Goal: Task Accomplishment & Management: Manage account settings

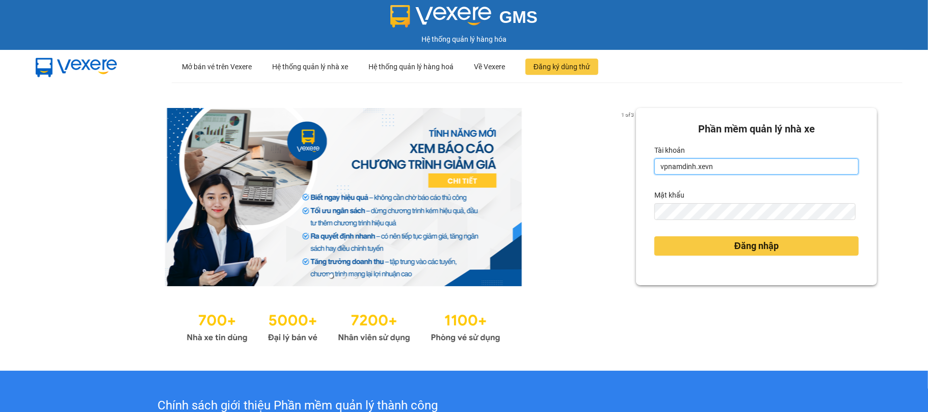
click at [708, 169] on input "vpnamdinh.xevn" at bounding box center [757, 167] width 204 height 16
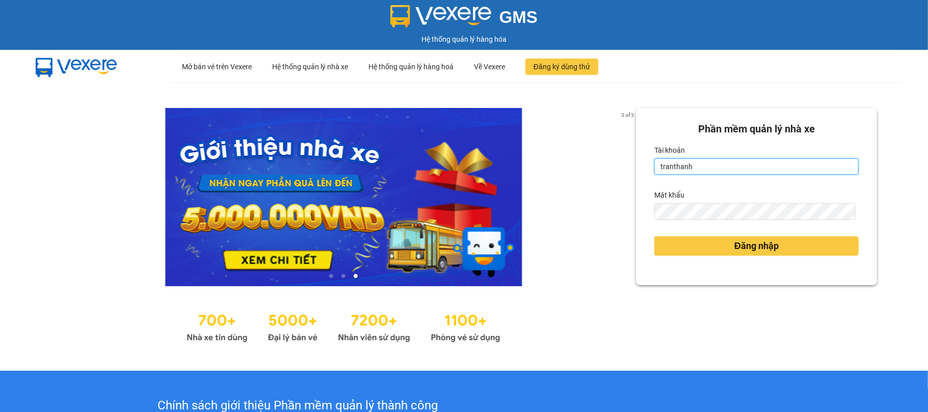
type input "tranthanhtuyen.xevn"
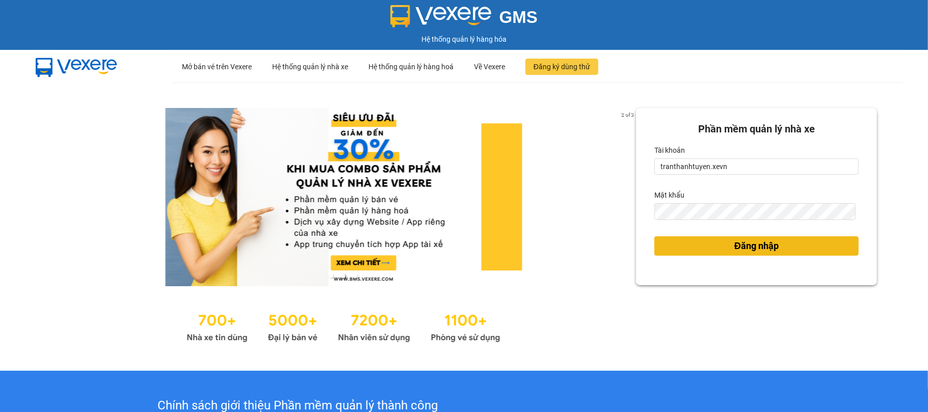
click at [680, 249] on button "Đăng nhập" at bounding box center [757, 246] width 204 height 19
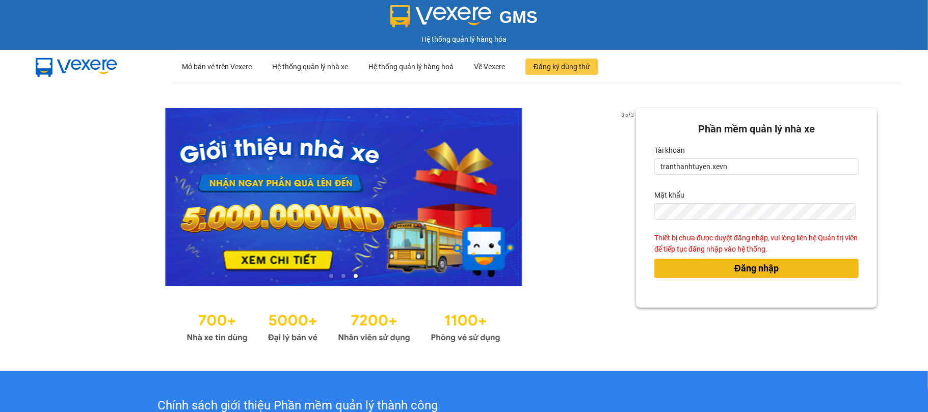
click at [745, 249] on div "Thiết bị chưa được duyệt đăng nhập, vui lòng liên hệ Quản trị viên để tiếp tục …" at bounding box center [757, 244] width 204 height 22
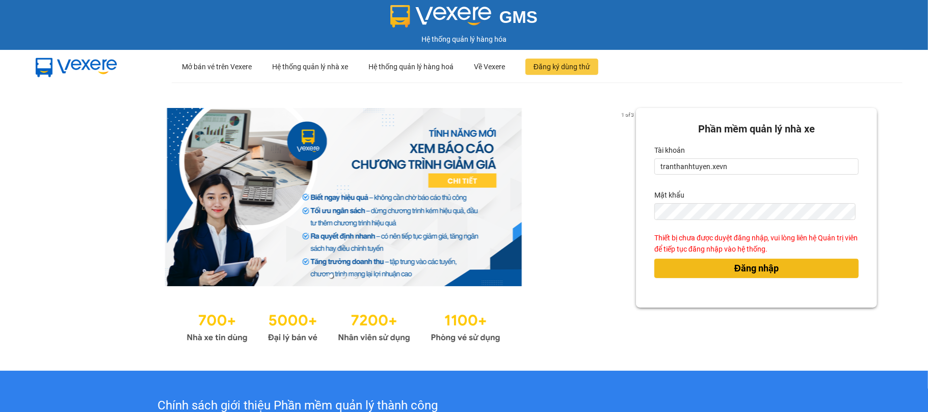
click at [749, 268] on span "Đăng nhập" at bounding box center [757, 269] width 44 height 14
click at [765, 272] on span "Đăng nhập" at bounding box center [757, 269] width 44 height 14
click at [573, 141] on link at bounding box center [343, 197] width 585 height 178
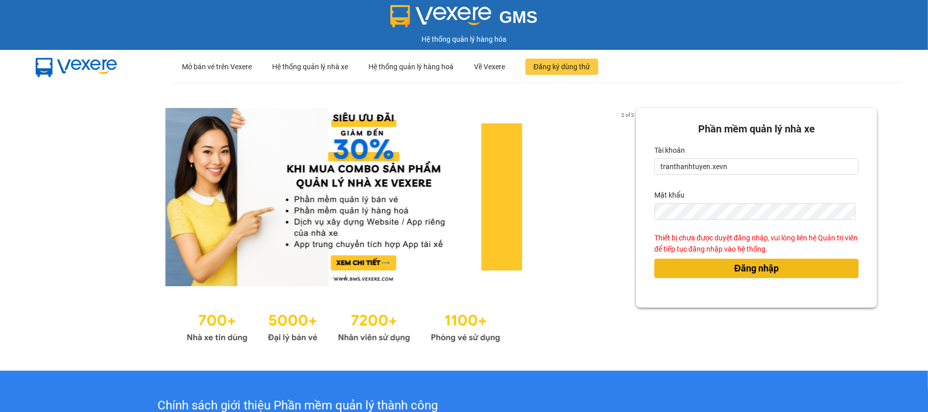
click at [722, 272] on button "Đăng nhập" at bounding box center [757, 268] width 204 height 19
